Goal: Transaction & Acquisition: Purchase product/service

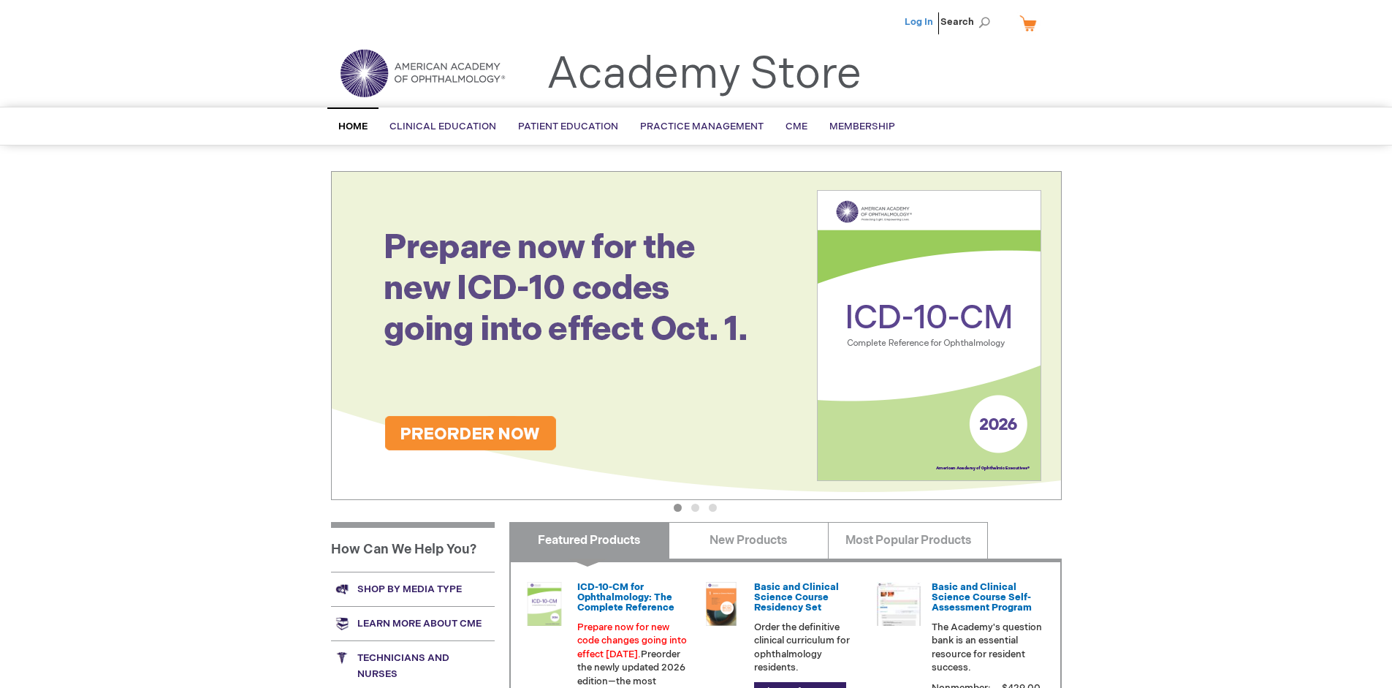
click at [920, 22] on link "Log In" at bounding box center [919, 22] width 28 height 12
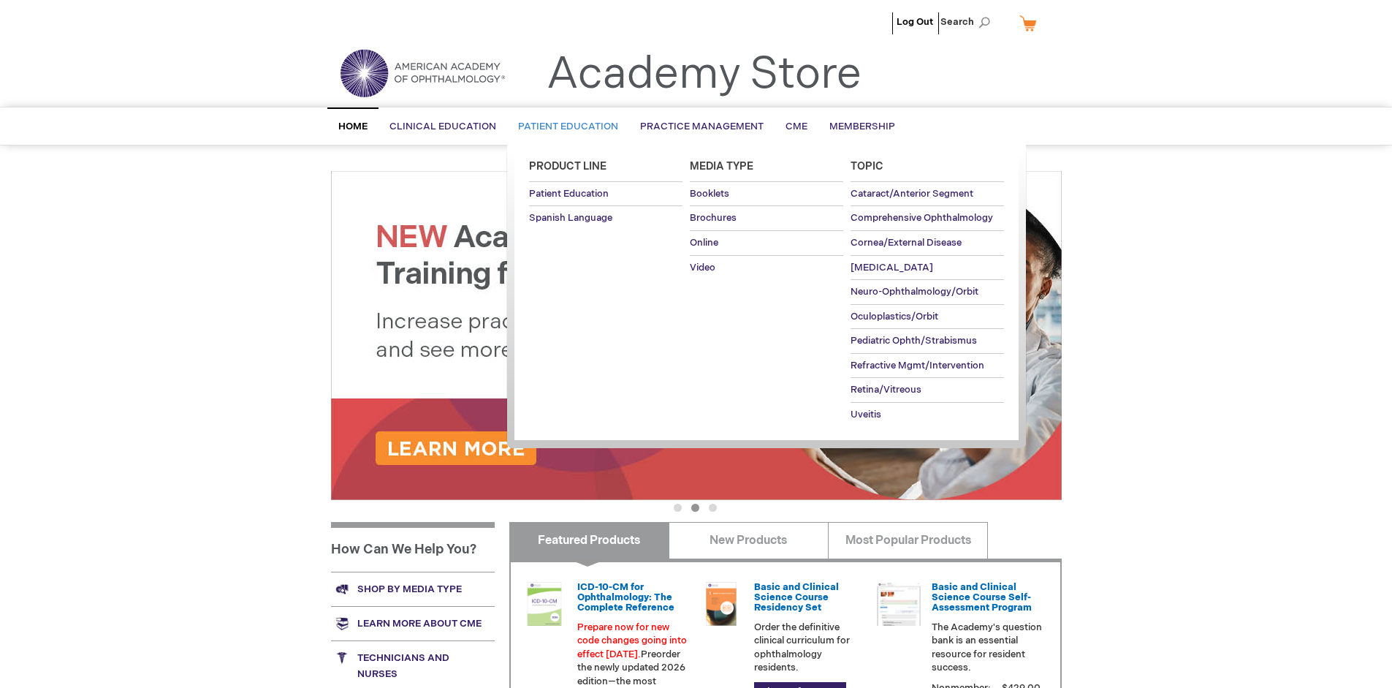
click at [564, 126] on span "Patient Education" at bounding box center [568, 127] width 100 height 12
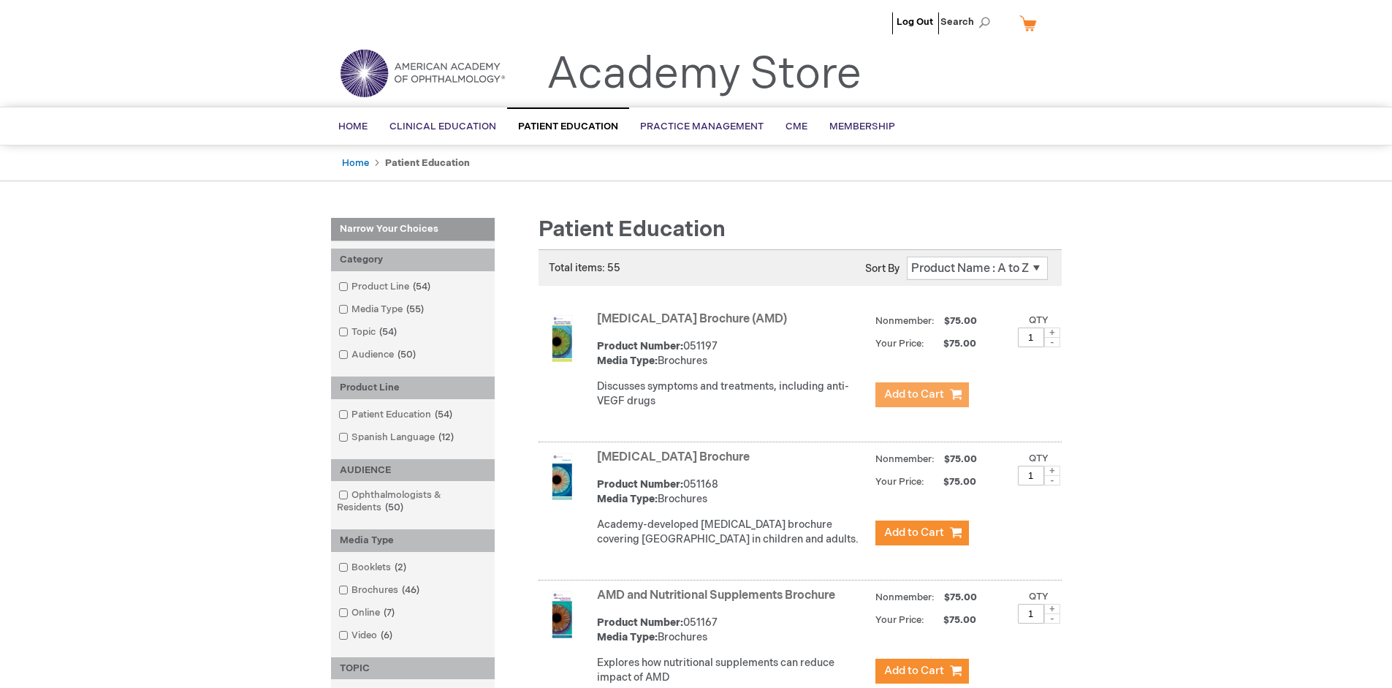
click at [921, 395] on span "Add to Cart" at bounding box center [914, 394] width 60 height 14
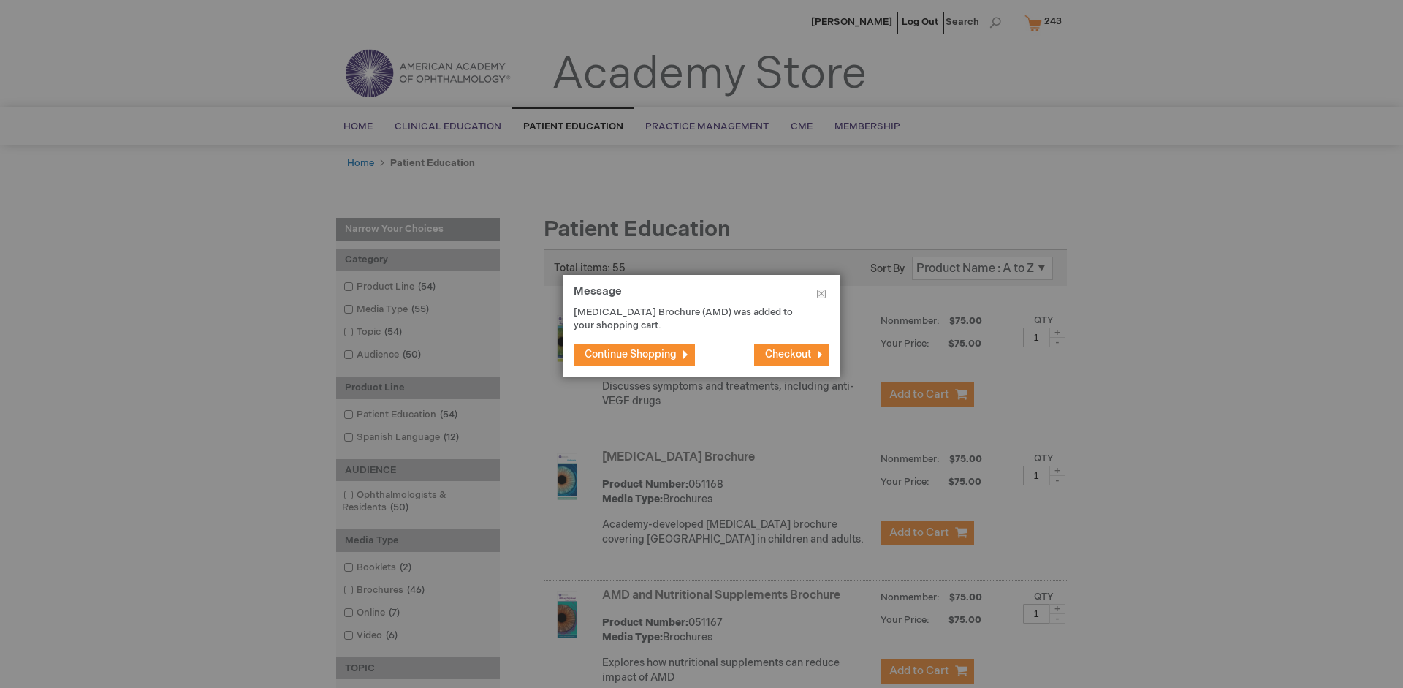
click at [631, 354] on span "Continue Shopping" at bounding box center [631, 354] width 92 height 12
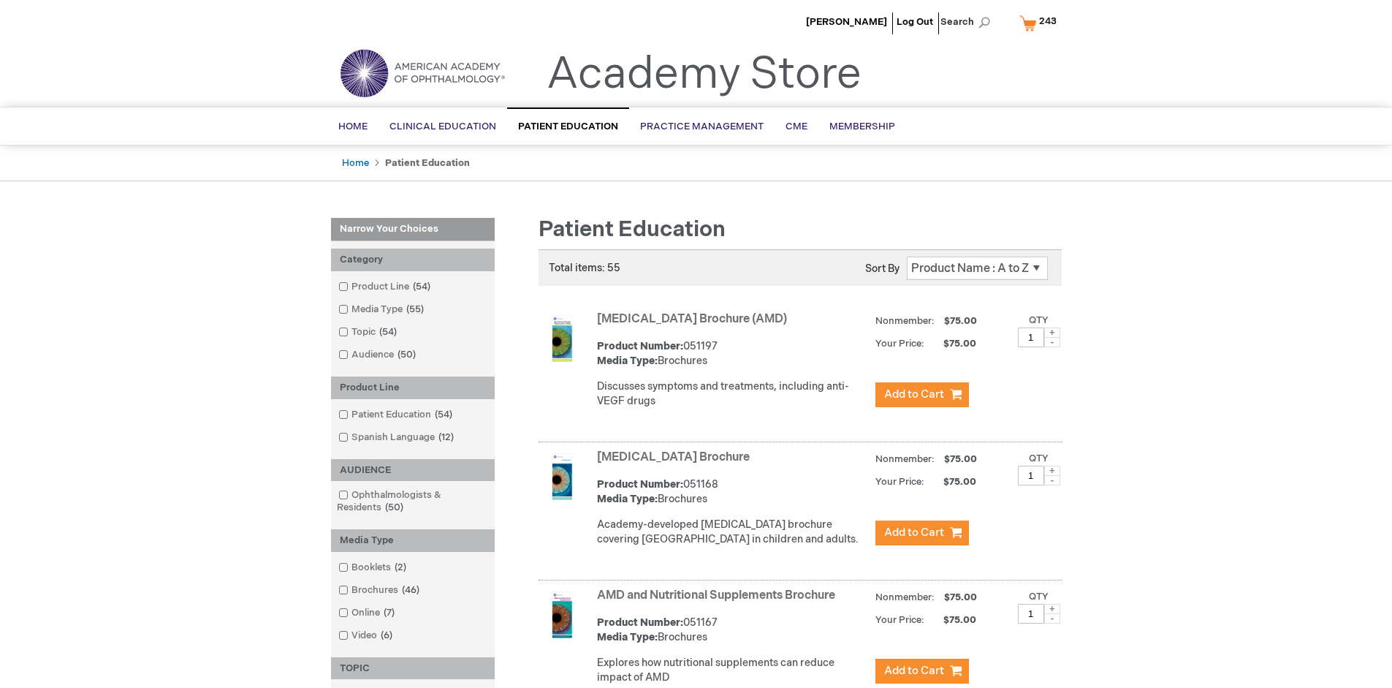
click at [719, 602] on link "AMD and Nutritional Supplements Brochure" at bounding box center [716, 595] width 238 height 14
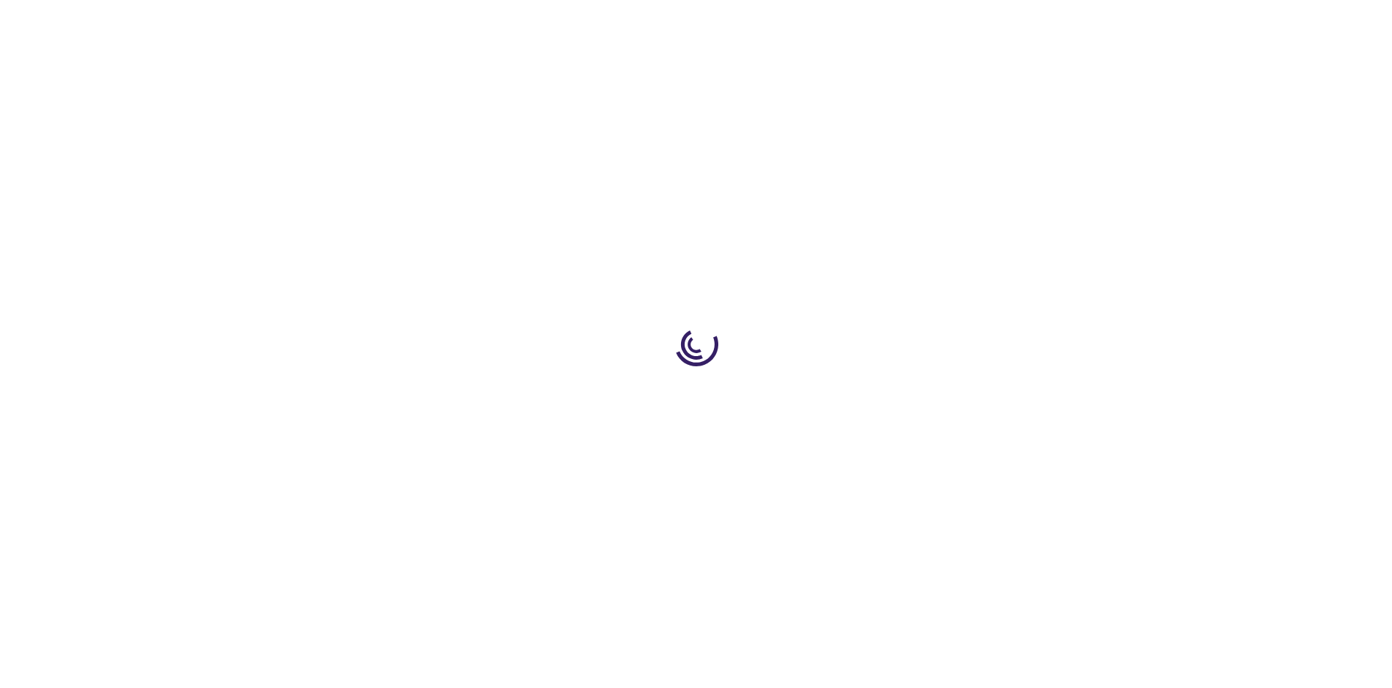
type input "1"
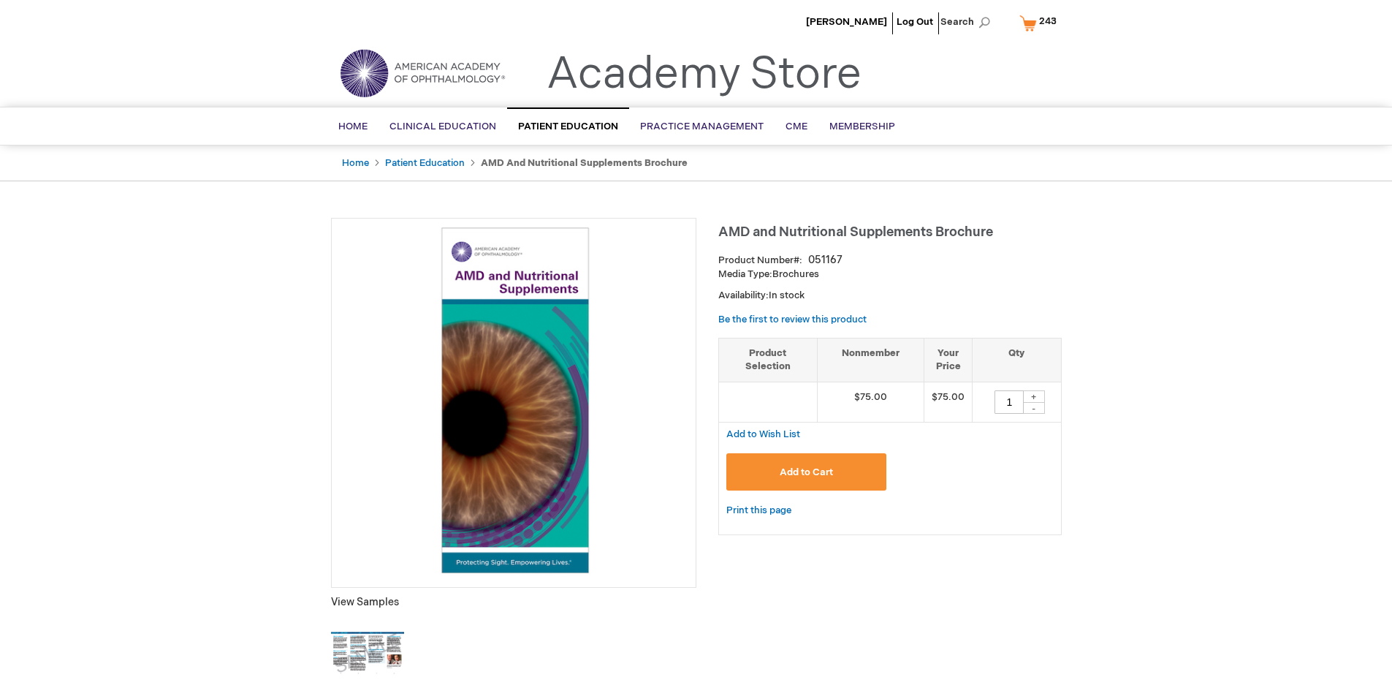
click at [806, 471] on span "Add to Cart" at bounding box center [806, 472] width 53 height 12
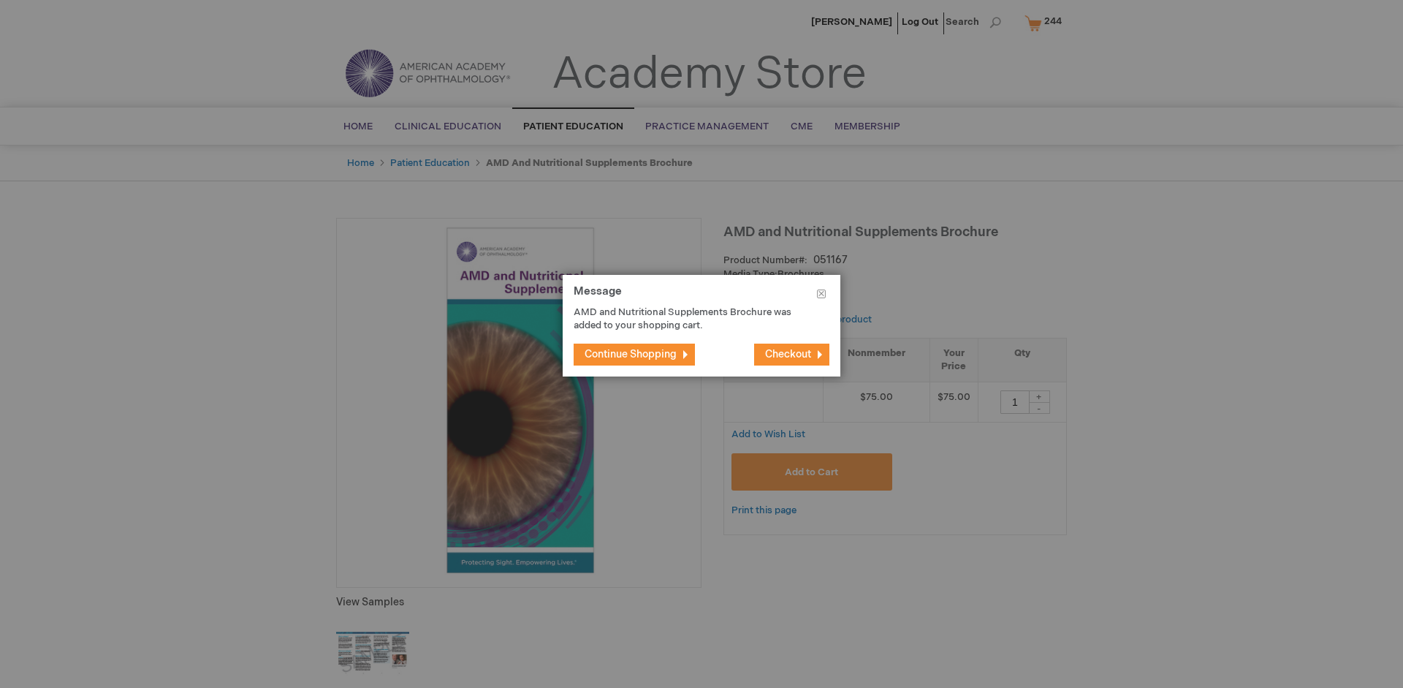
click at [631, 354] on span "Continue Shopping" at bounding box center [631, 354] width 92 height 12
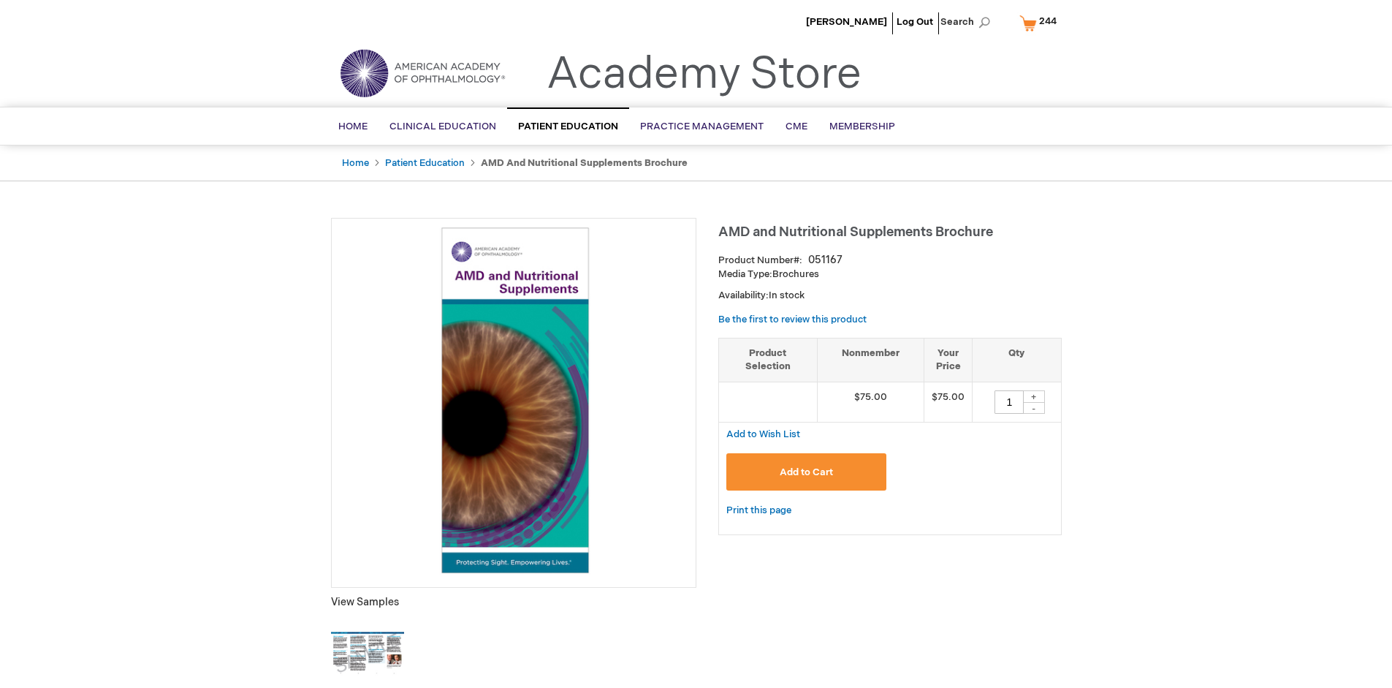
click at [1041, 23] on span "244" at bounding box center [1048, 21] width 18 height 12
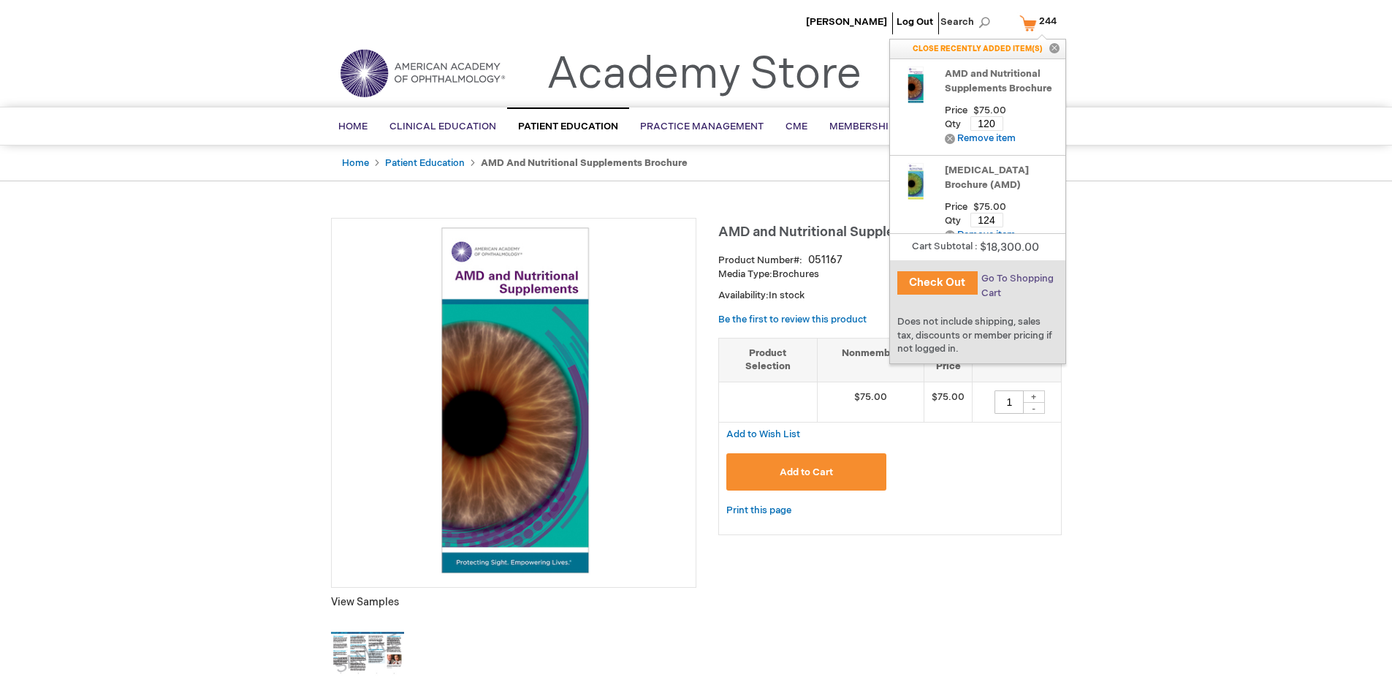
click at [1016, 278] on span "Go To Shopping Cart" at bounding box center [1017, 286] width 72 height 26
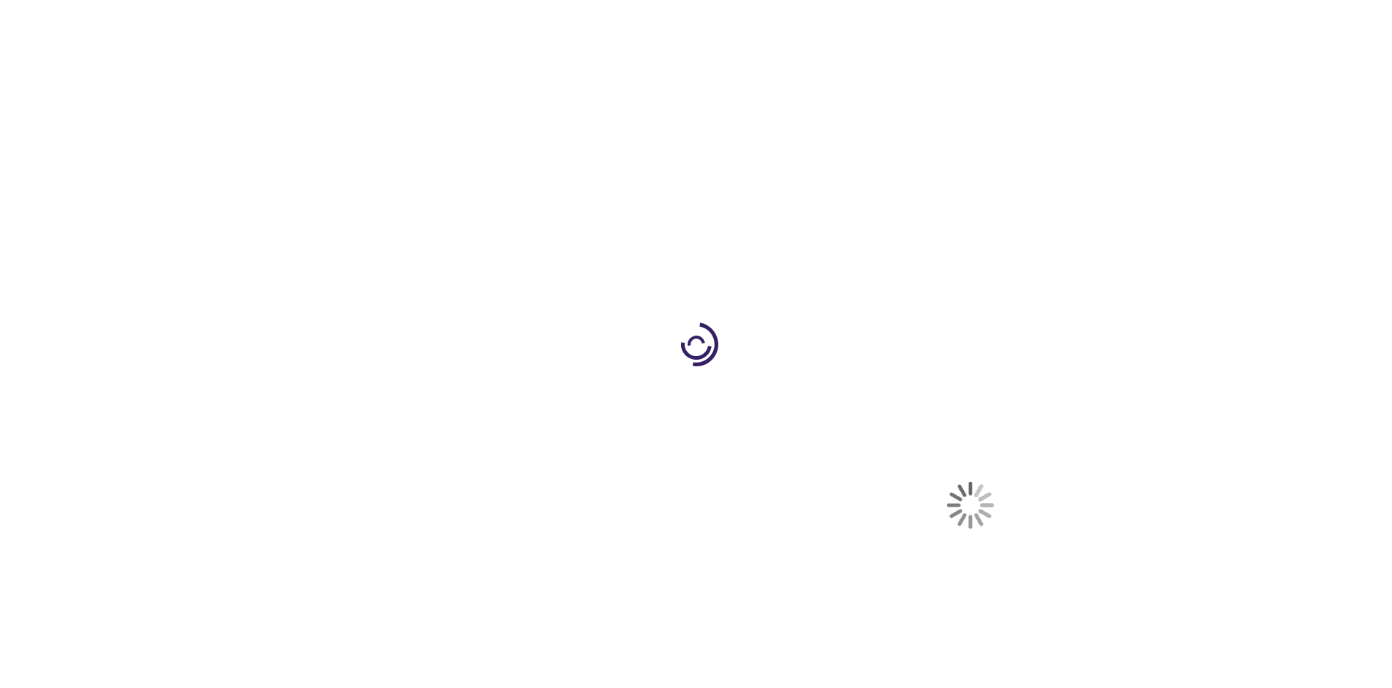
select select "US"
select select "41"
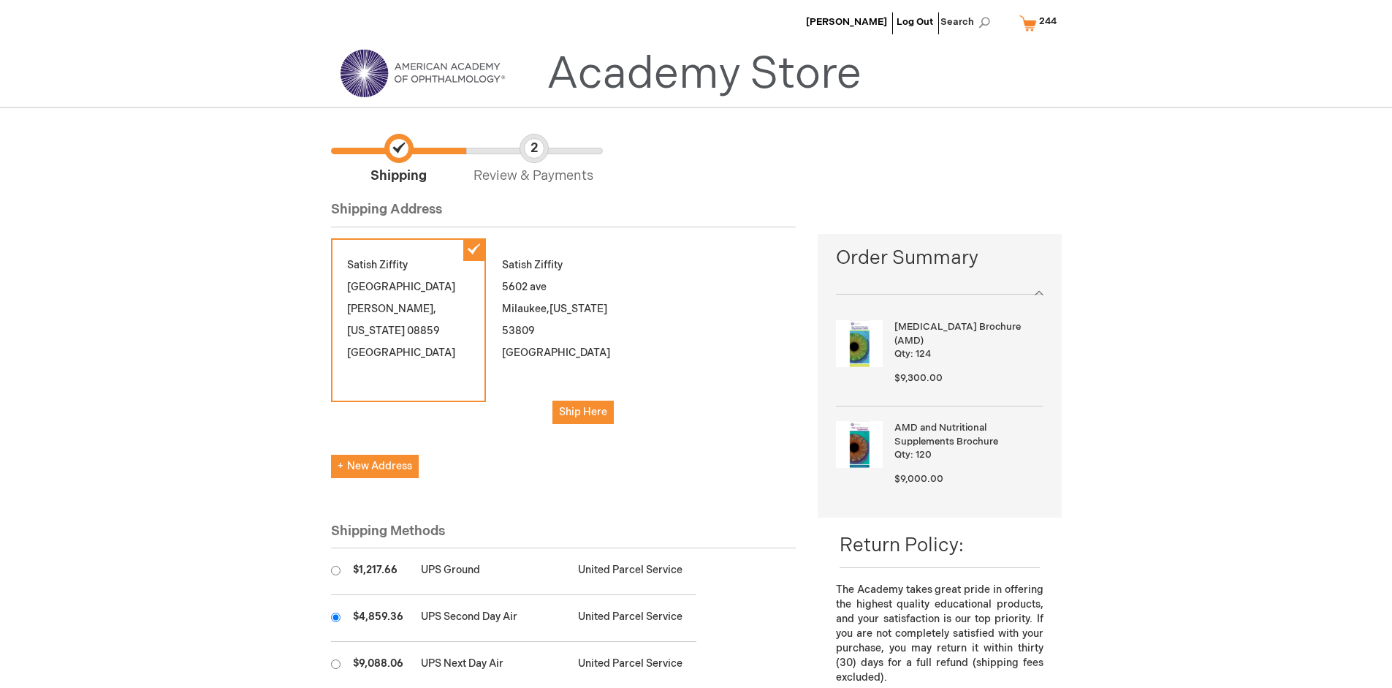
click at [335, 617] on input "radio" at bounding box center [335, 616] width 9 height 9
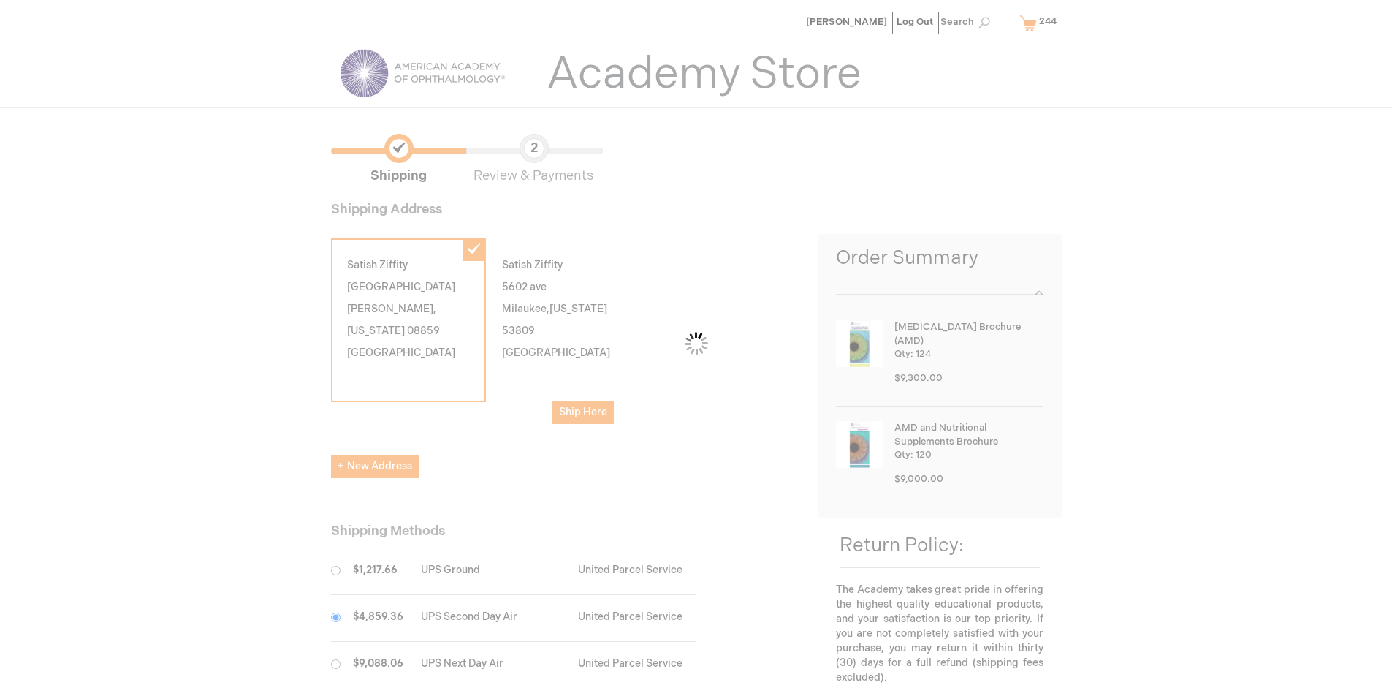
scroll to position [73, 0]
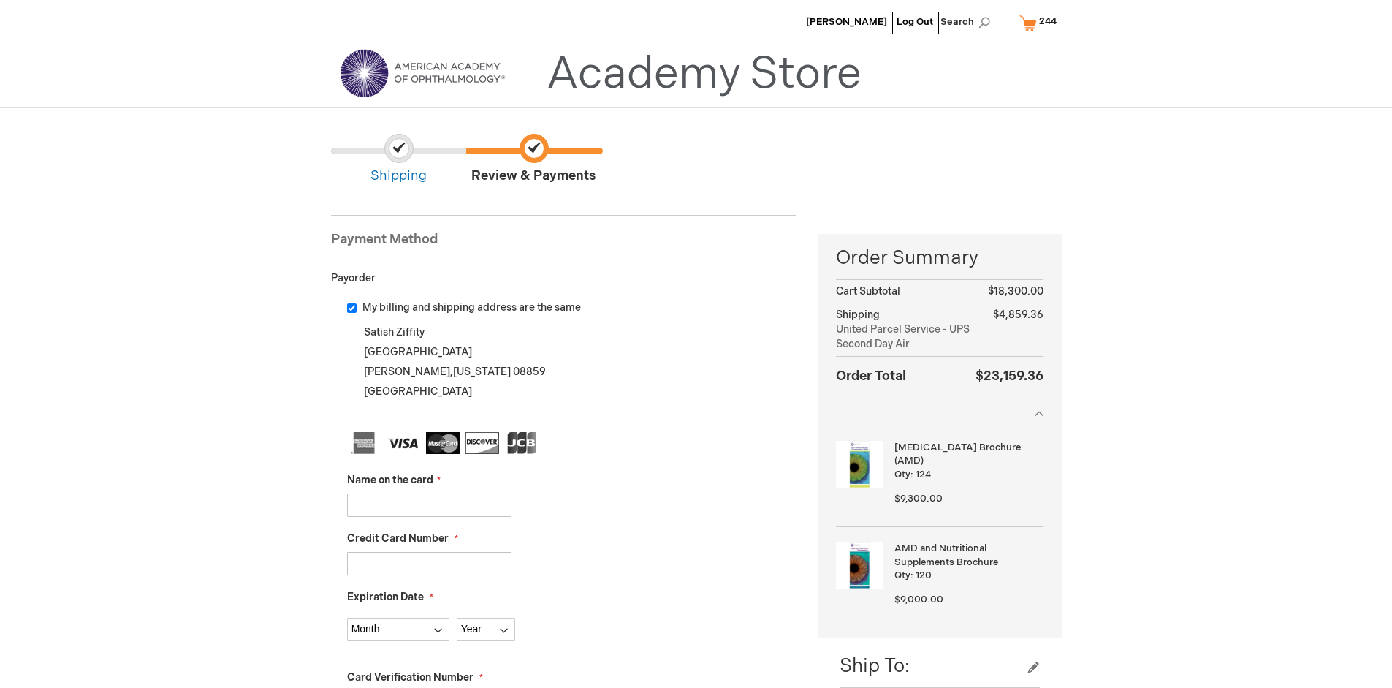
click at [429, 504] on input "Name on the card" at bounding box center [429, 504] width 164 height 23
